Goal: Book appointment/travel/reservation

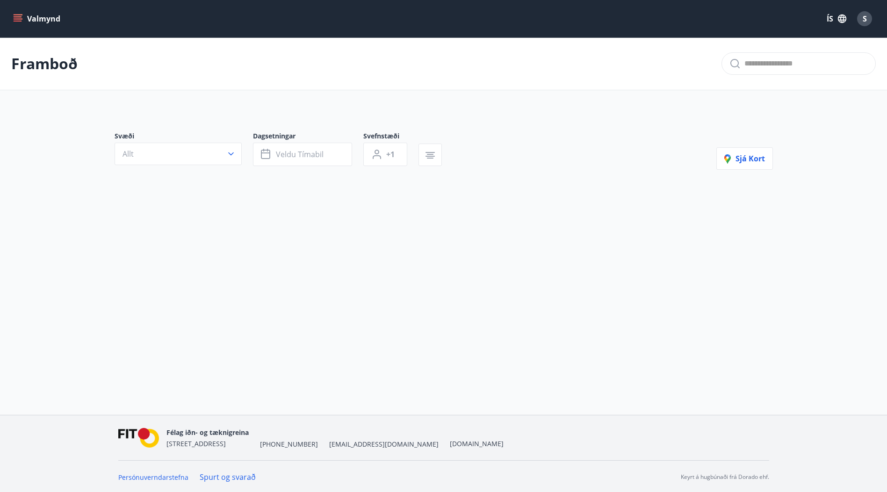
type input "*"
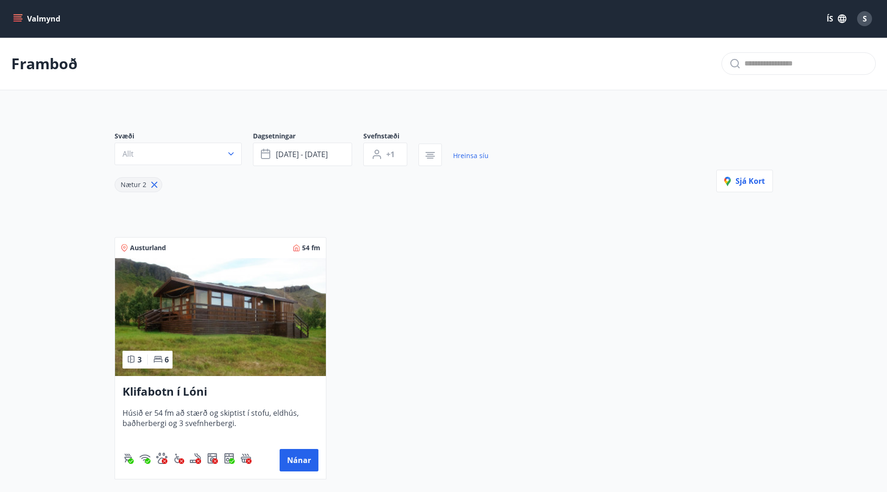
click at [20, 16] on icon "menu" at bounding box center [18, 16] width 8 height 1
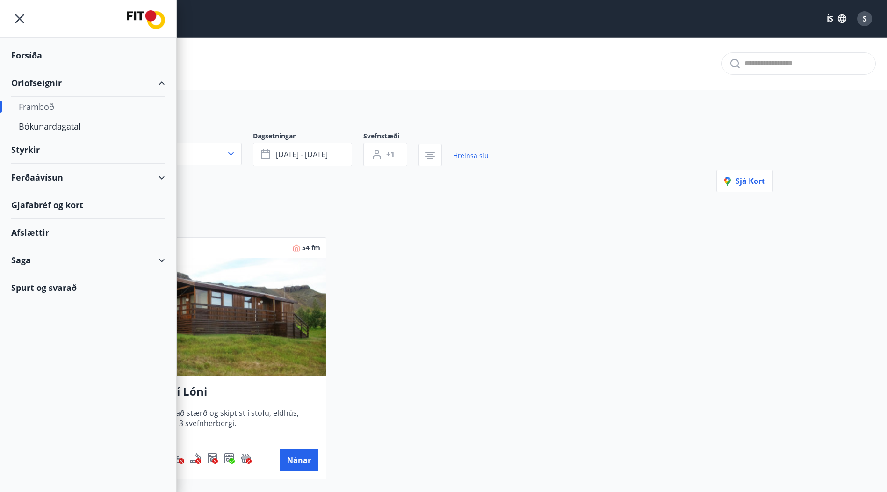
click at [29, 58] on div "Forsíða" at bounding box center [88, 56] width 154 height 28
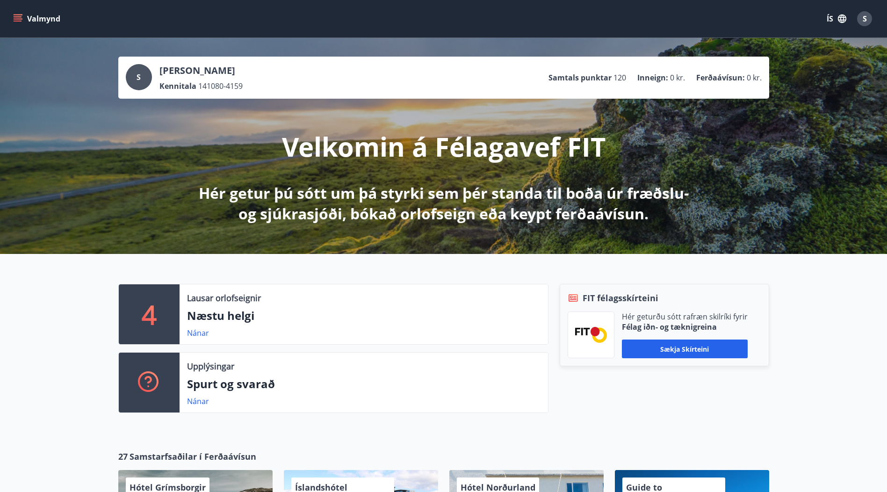
click at [19, 15] on icon "menu" at bounding box center [17, 18] width 9 height 9
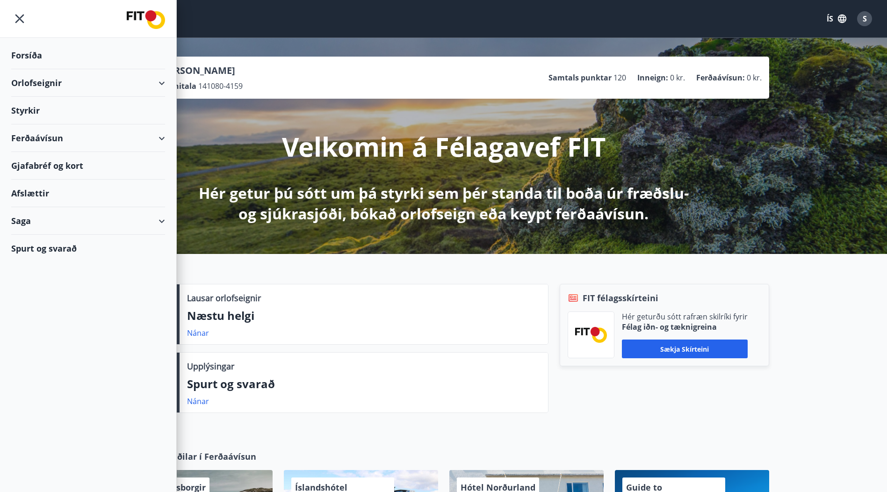
click at [164, 78] on div "Orlofseignir" at bounding box center [88, 83] width 154 height 28
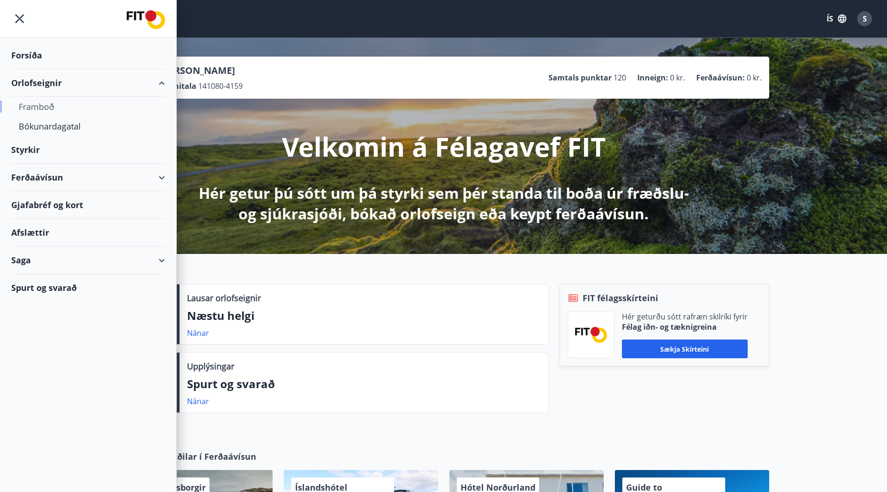
click at [42, 102] on div "Framboð" at bounding box center [88, 107] width 139 height 20
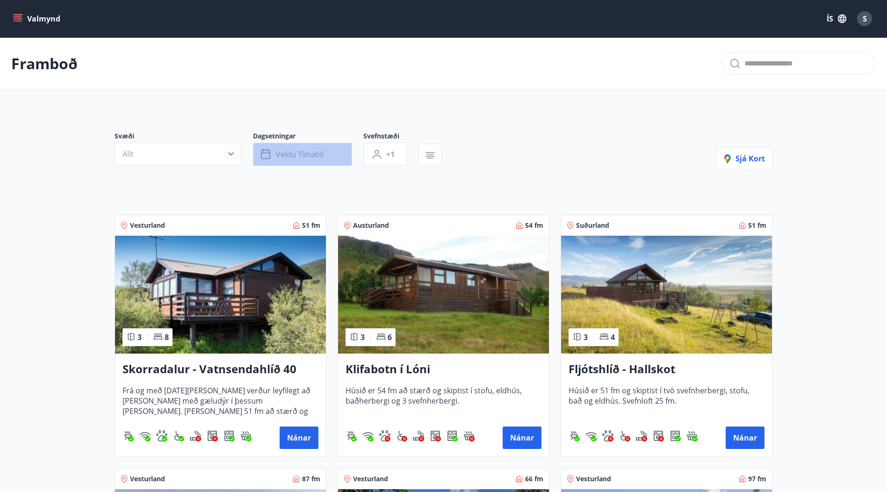
click at [303, 158] on span "Veldu tímabil" at bounding box center [300, 154] width 48 height 10
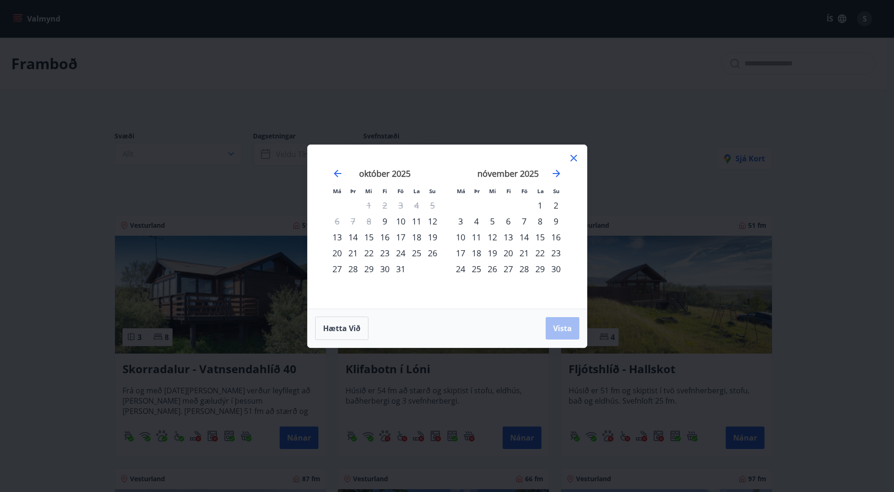
click at [397, 253] on div "24" at bounding box center [401, 253] width 16 height 16
click at [350, 269] on div "28" at bounding box center [353, 269] width 16 height 16
click at [558, 327] on span "Vista" at bounding box center [562, 328] width 19 height 10
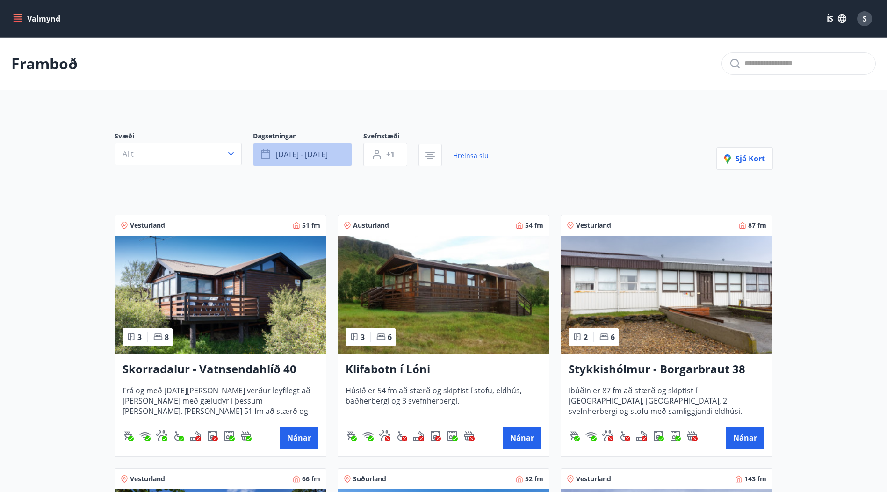
click at [321, 158] on span "[DATE] - [DATE]" at bounding box center [302, 154] width 52 height 10
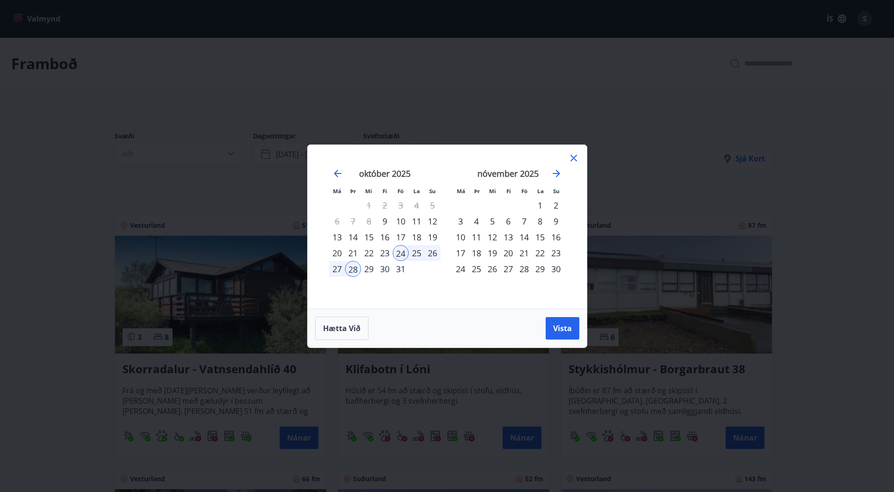
click at [337, 268] on div "27" at bounding box center [337, 269] width 16 height 16
click at [399, 253] on div "24" at bounding box center [401, 253] width 16 height 16
click at [339, 268] on div "27" at bounding box center [337, 269] width 16 height 16
click at [564, 332] on span "Vista" at bounding box center [562, 328] width 19 height 10
